Goal: Information Seeking & Learning: Learn about a topic

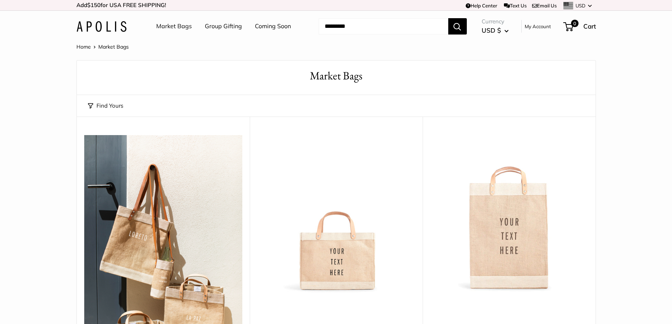
click at [0, 0] on img at bounding box center [0, 0] width 0 height 0
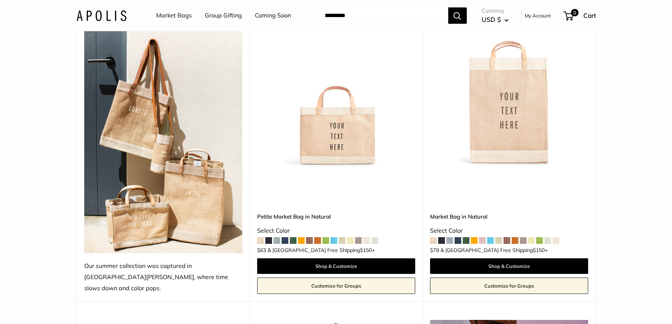
scroll to position [126, 0]
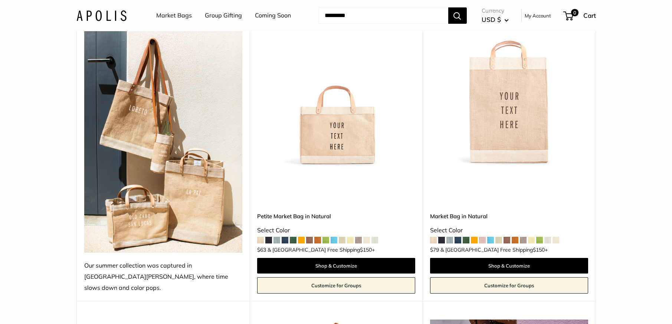
click at [0, 0] on img at bounding box center [0, 0] width 0 height 0
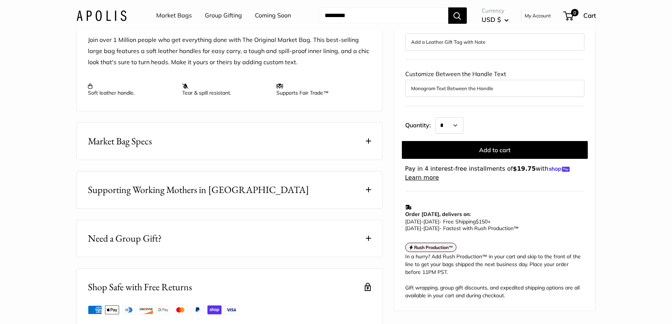
scroll to position [309, 0]
click at [145, 144] on span "Market Bag Specs" at bounding box center [120, 140] width 64 height 14
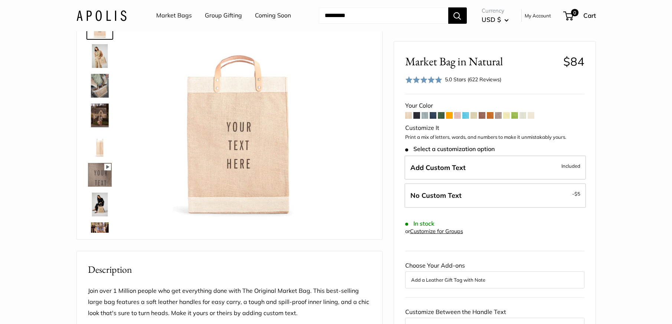
scroll to position [58, 0]
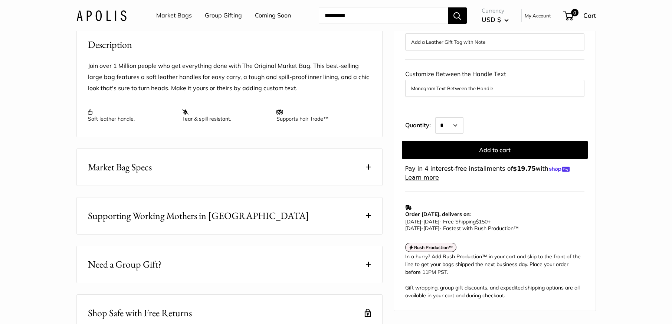
scroll to position [285, 0]
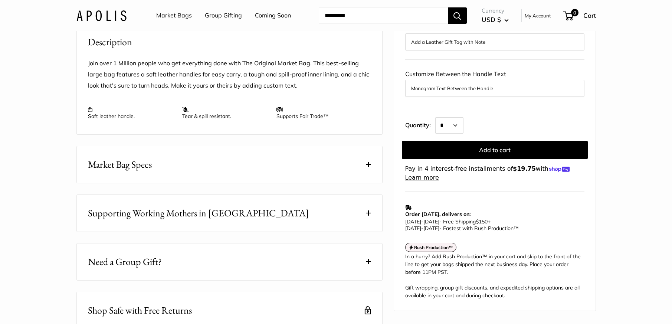
click at [111, 172] on span "Market Bag Specs" at bounding box center [120, 164] width 64 height 14
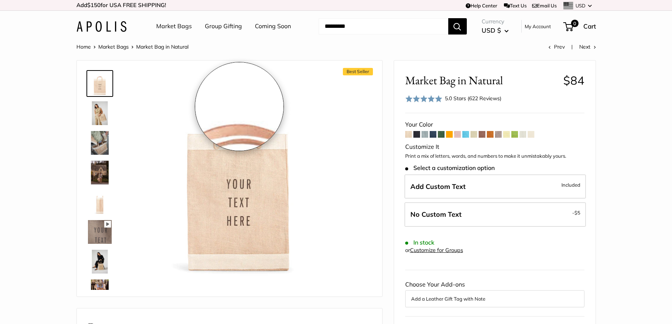
scroll to position [0, 0]
